Goal: Task Accomplishment & Management: Use online tool/utility

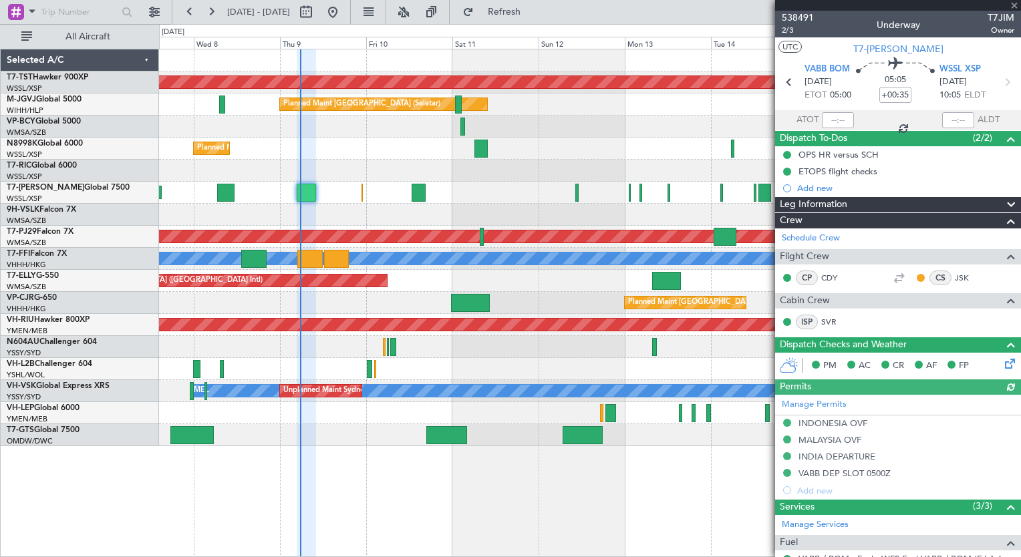
type input "[PERSON_NAME] (LEU)"
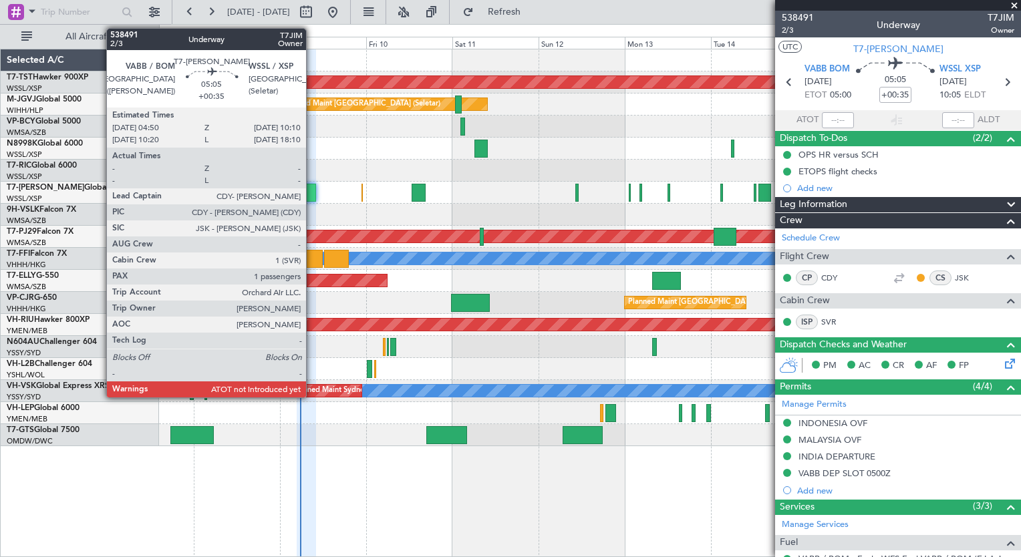
click at [312, 187] on div at bounding box center [306, 193] width 19 height 18
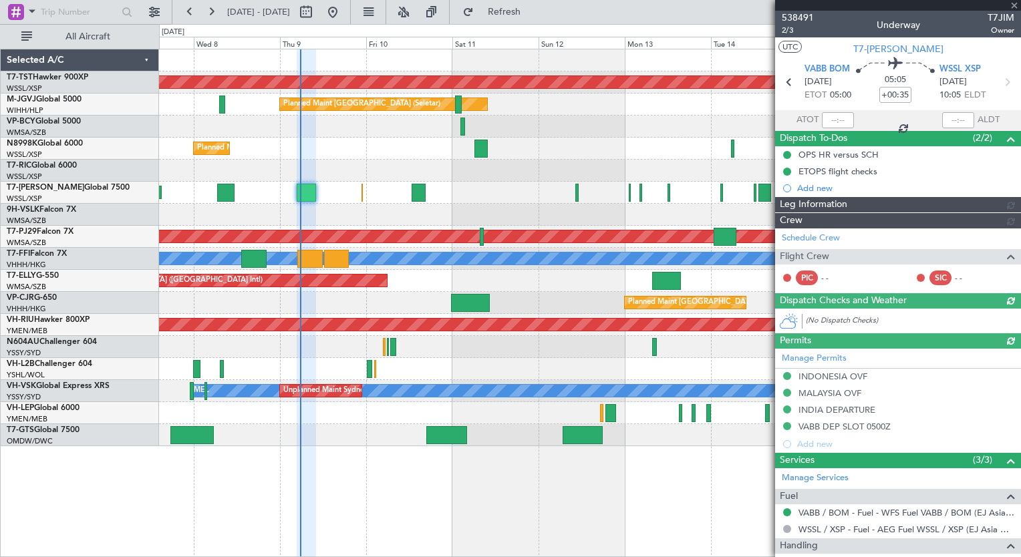
type input "[PERSON_NAME] (LEU)"
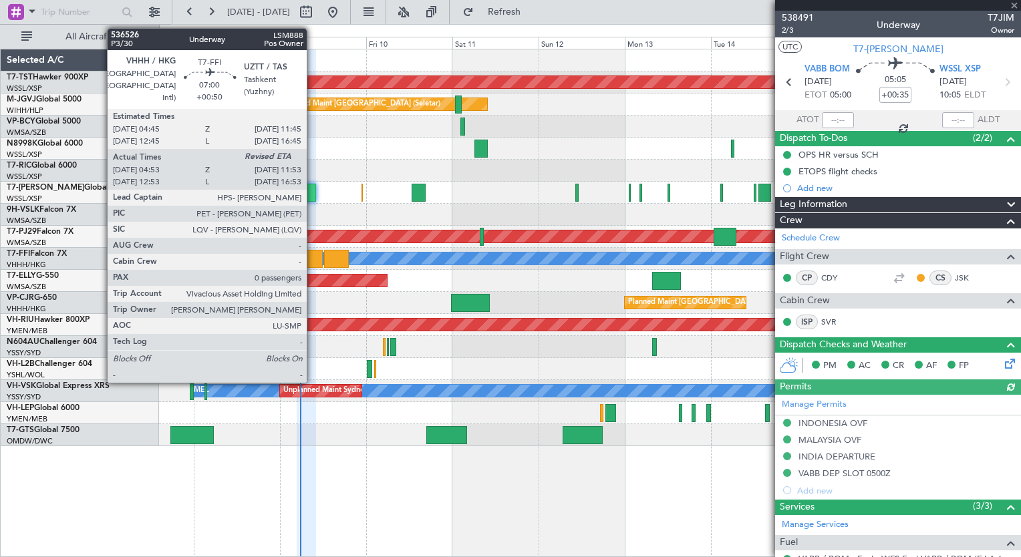
click at [313, 260] on div at bounding box center [309, 259] width 25 height 18
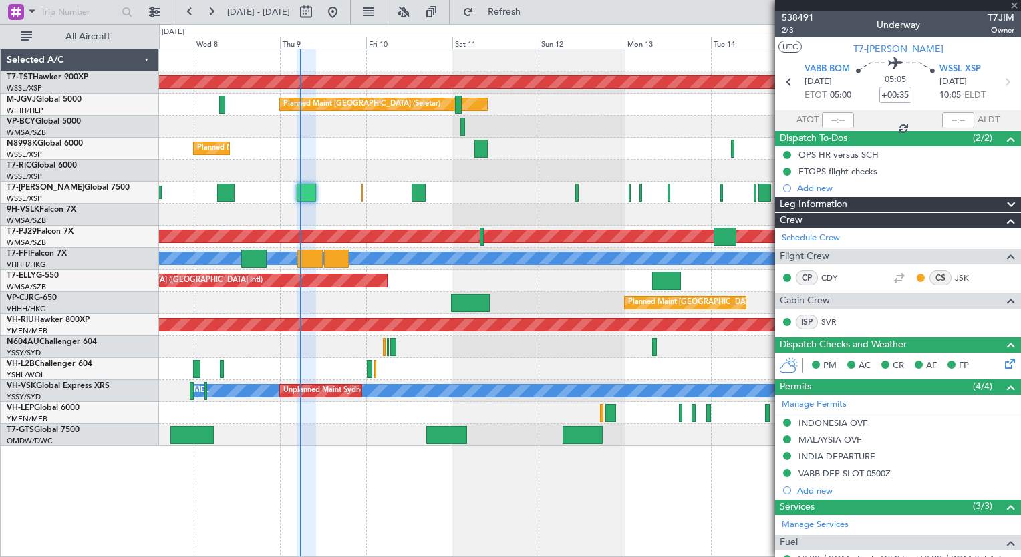
type input "+00:50"
type input "04:53"
type input "0"
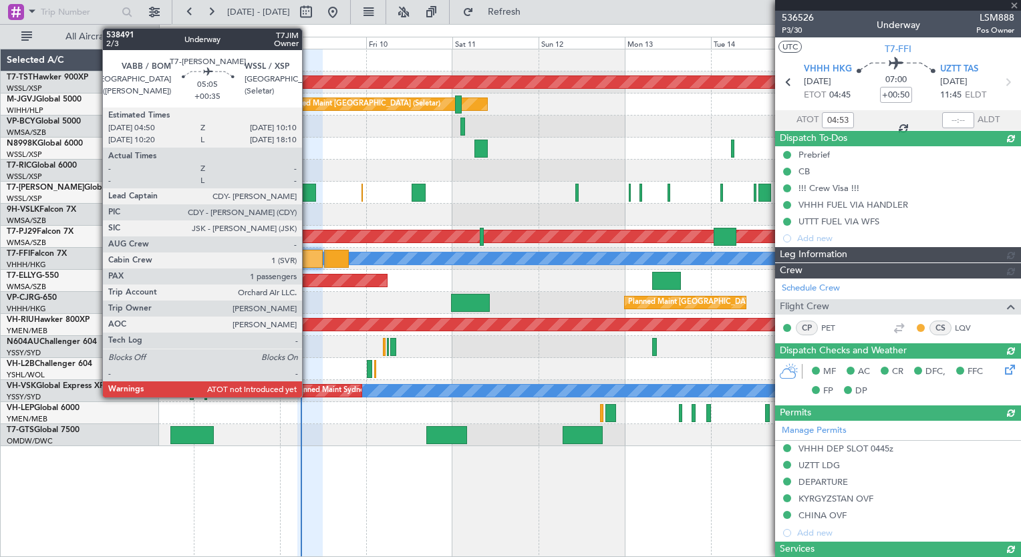
click at [308, 195] on div at bounding box center [306, 193] width 19 height 18
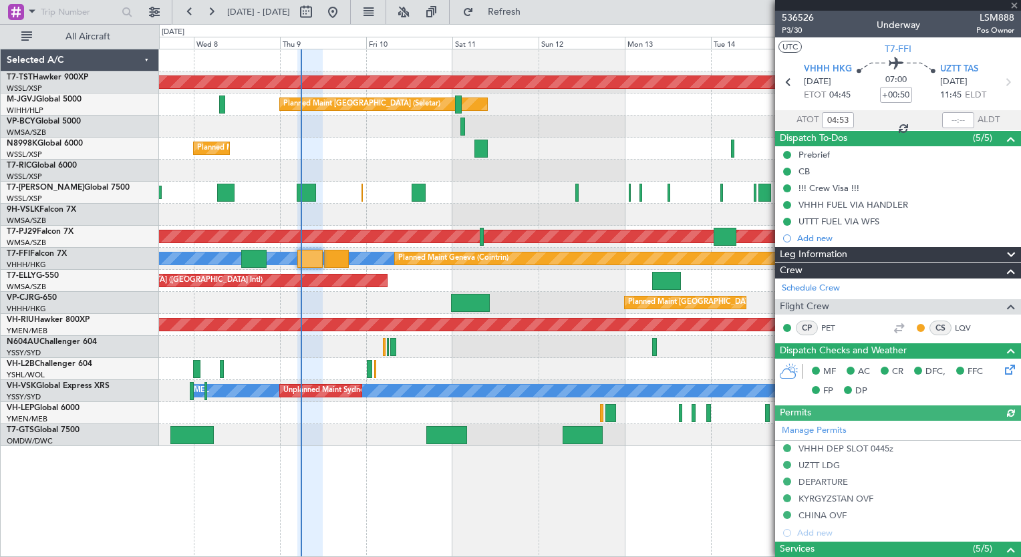
type input "+00:35"
type input "1"
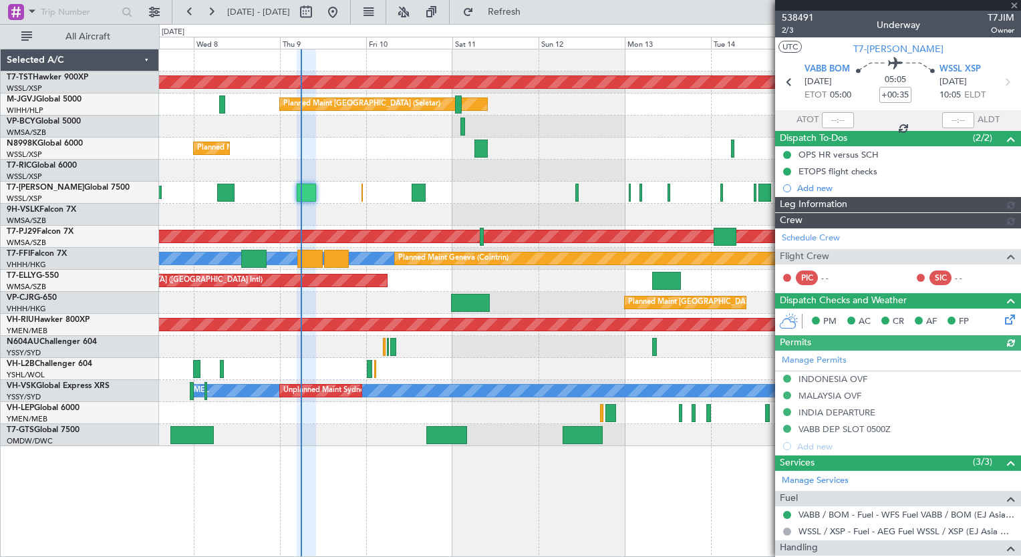
type input "[PERSON_NAME] (LEU)"
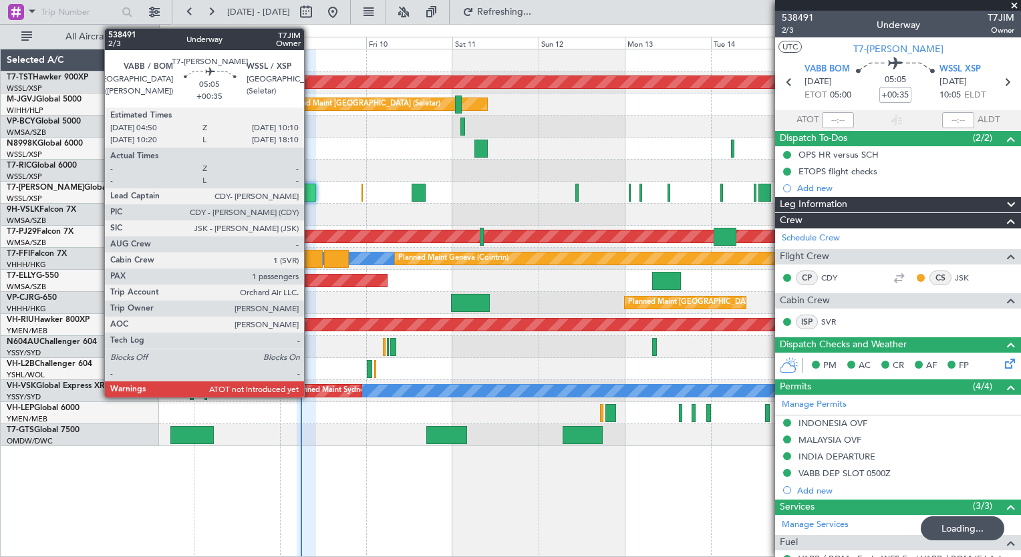
click at [310, 194] on div at bounding box center [306, 193] width 19 height 18
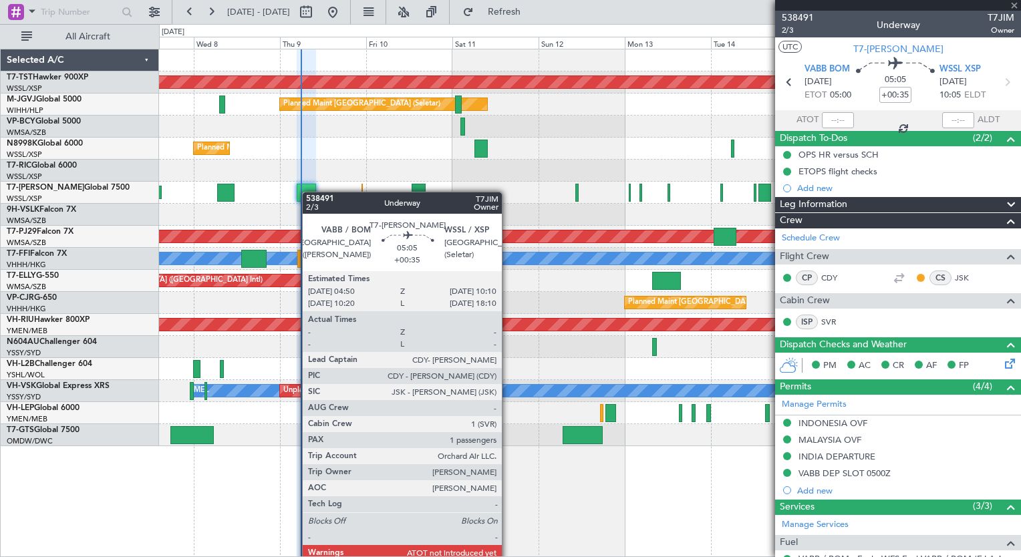
type input "05:43"
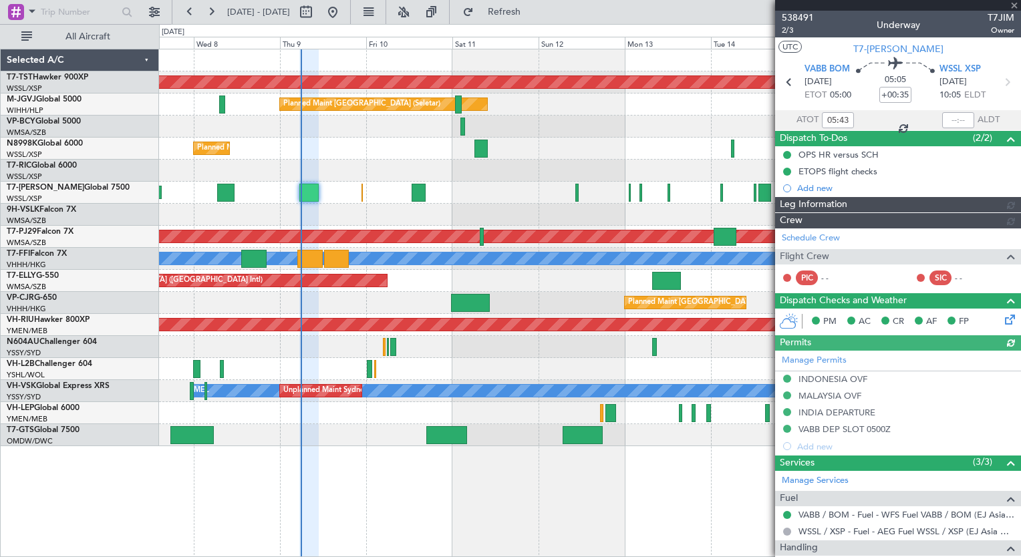
type input "[PERSON_NAME] (LEU)"
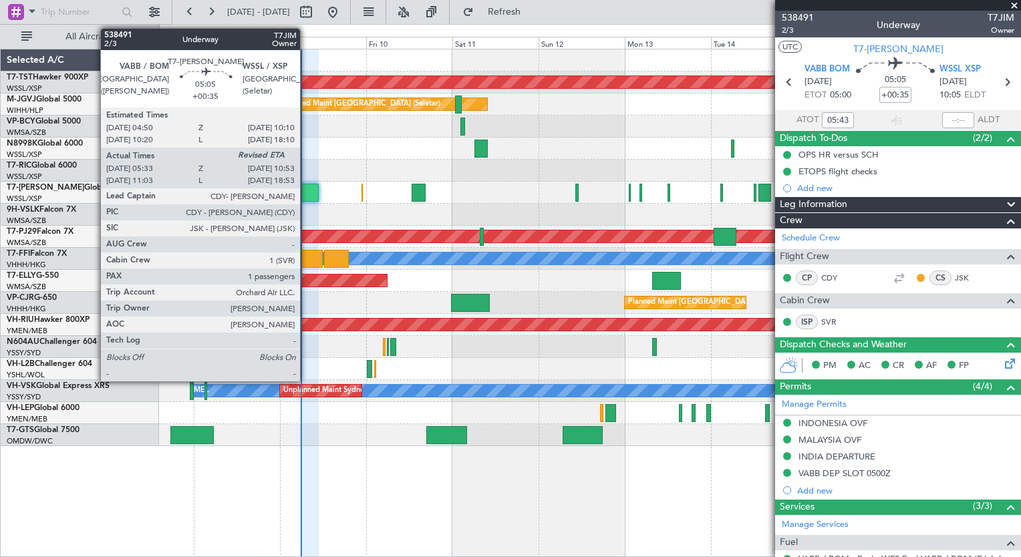
click at [306, 191] on div at bounding box center [308, 193] width 19 height 18
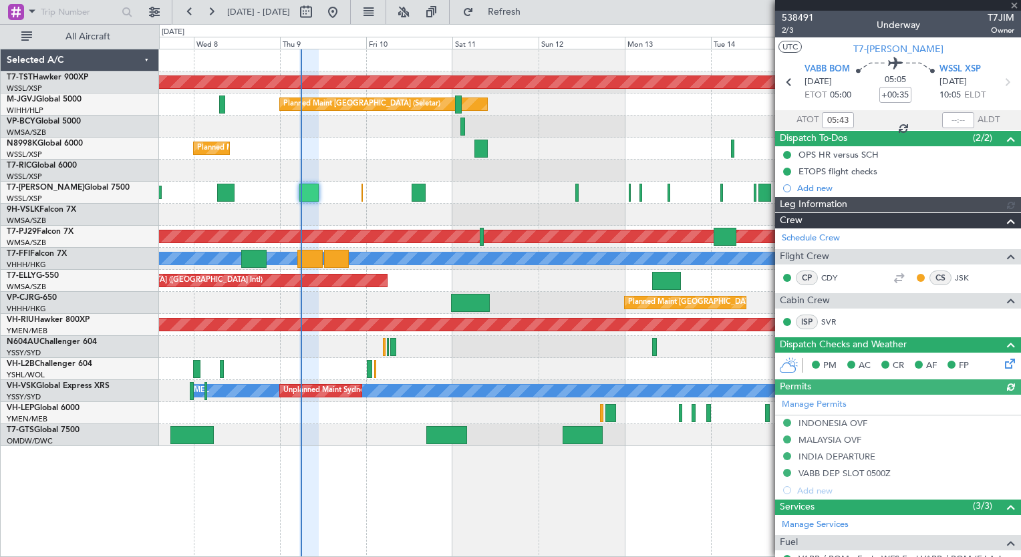
type input "[PERSON_NAME] (LEU)"
type input "05:43"
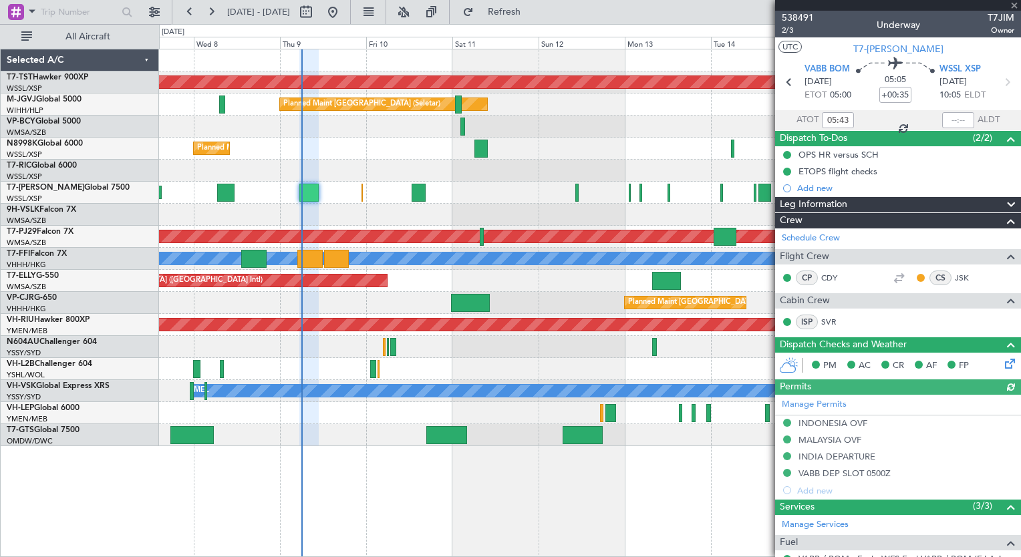
type input "[PERSON_NAME] (LEU)"
